Goal: Navigation & Orientation: Find specific page/section

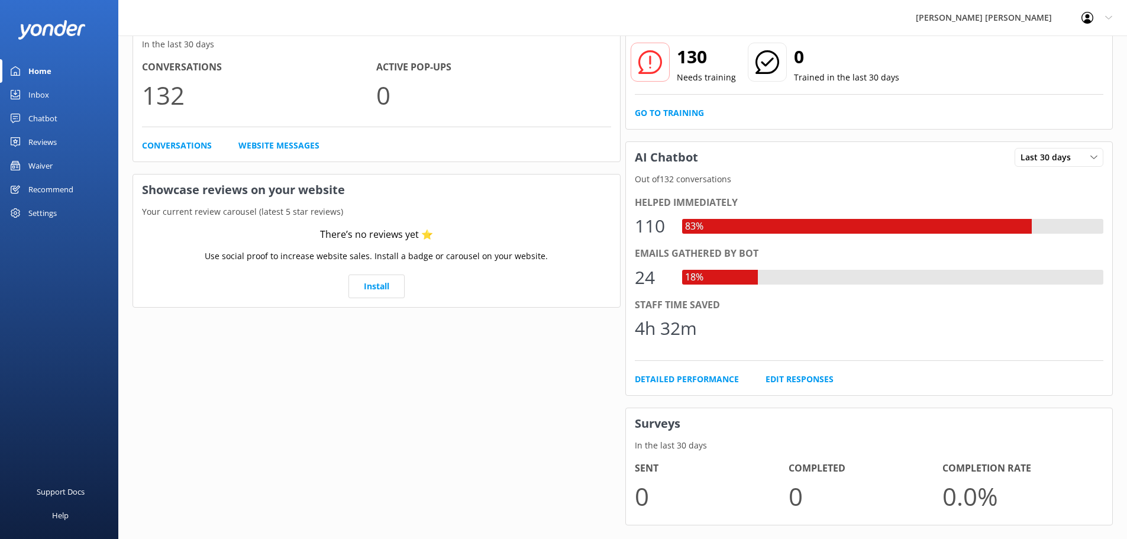
scroll to position [109, 0]
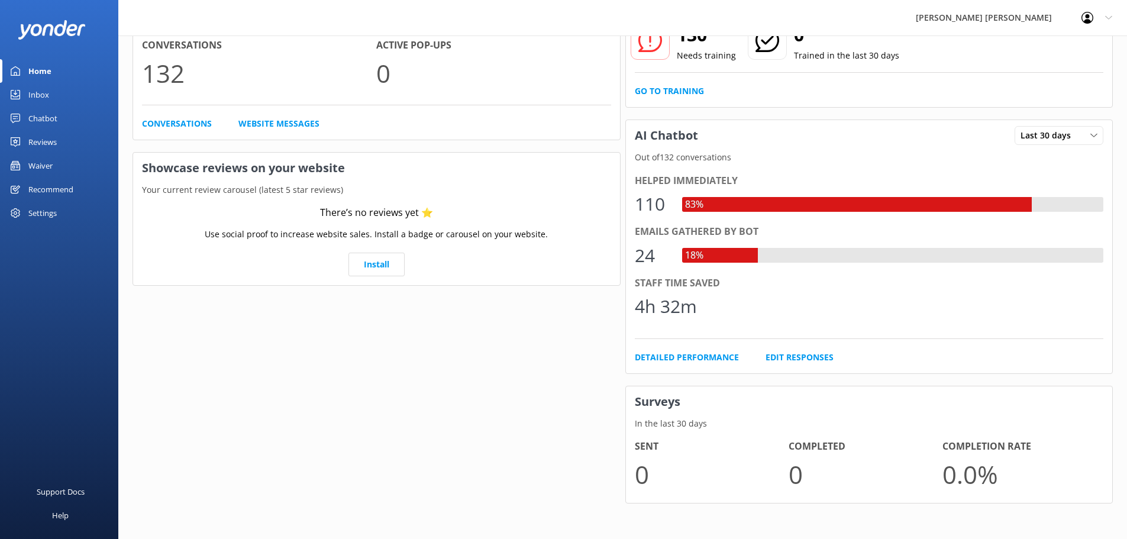
click at [38, 92] on div "Inbox" at bounding box center [38, 95] width 21 height 24
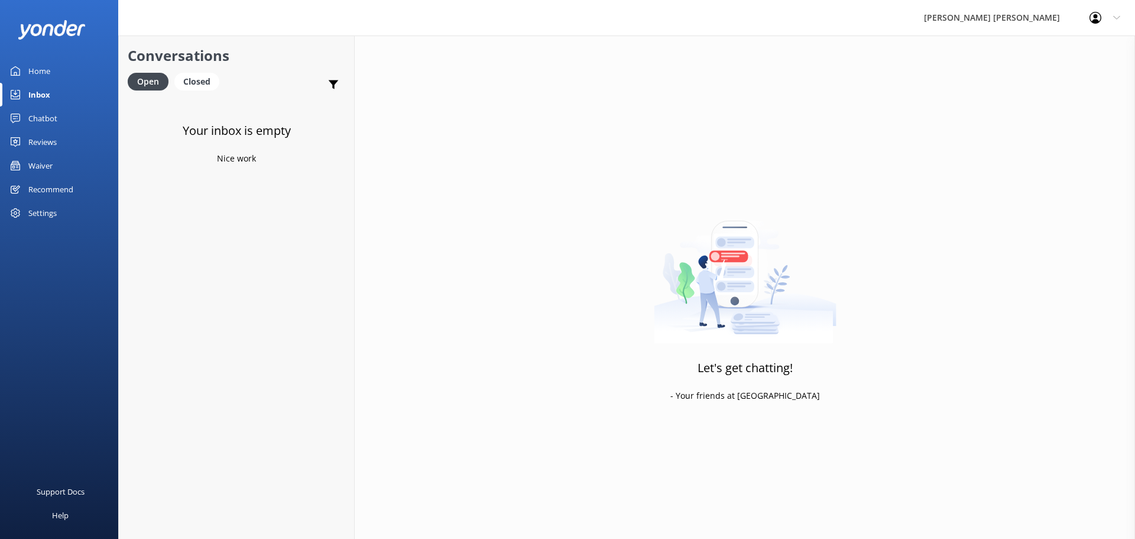
click at [47, 68] on div "Home" at bounding box center [39, 71] width 22 height 24
